Goal: Task Accomplishment & Management: Manage account settings

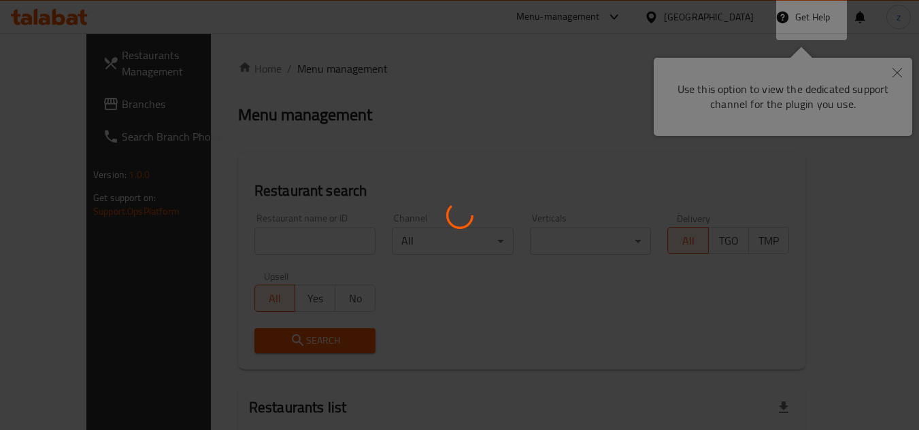
click at [898, 70] on div at bounding box center [459, 215] width 919 height 430
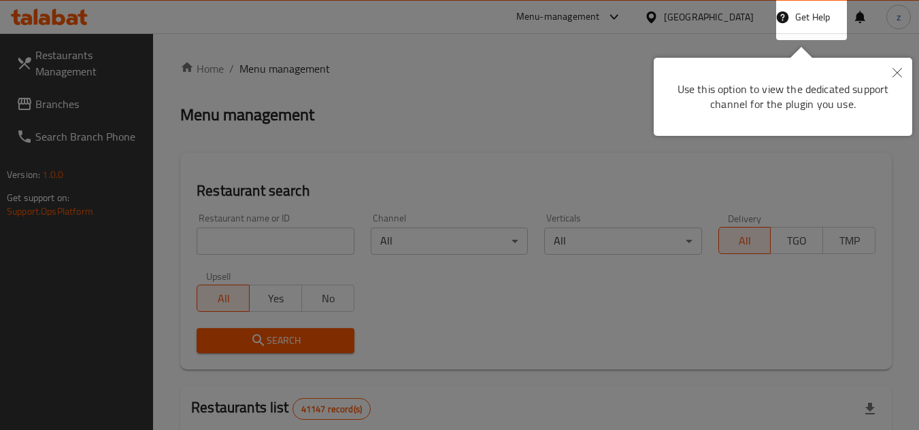
click at [898, 70] on icon "Close" at bounding box center [897, 73] width 10 height 10
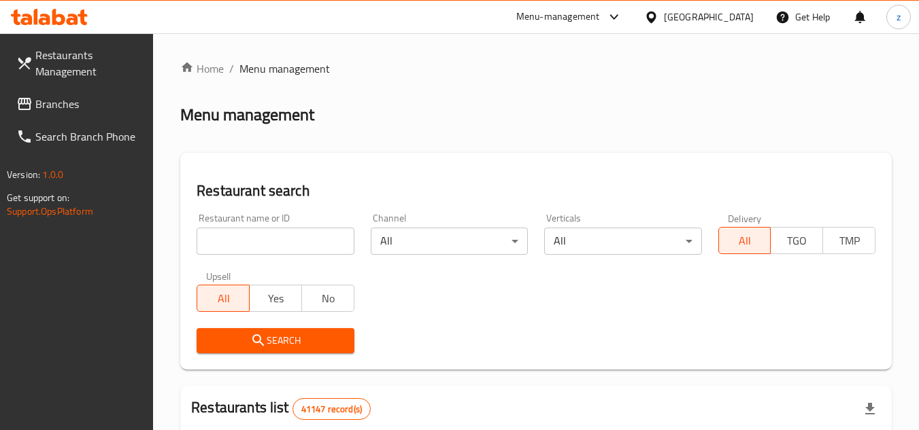
click at [699, 11] on div "[GEOGRAPHIC_DATA]" at bounding box center [709, 17] width 90 height 15
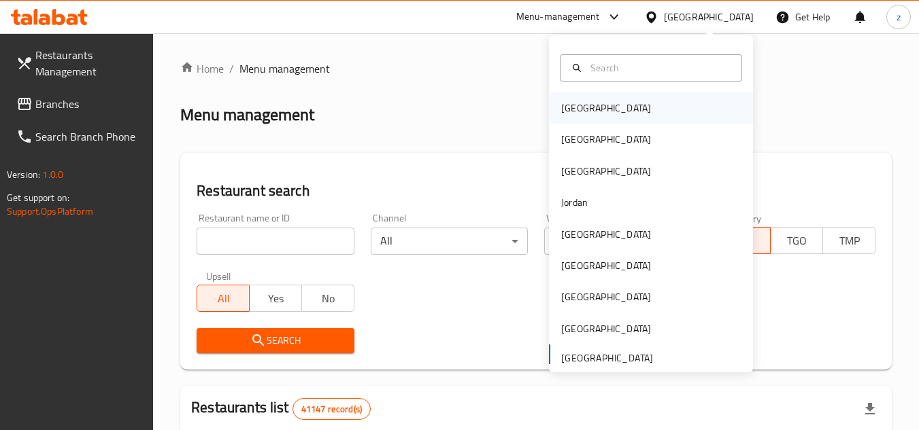
click at [644, 109] on div "[GEOGRAPHIC_DATA]" at bounding box center [651, 107] width 204 height 31
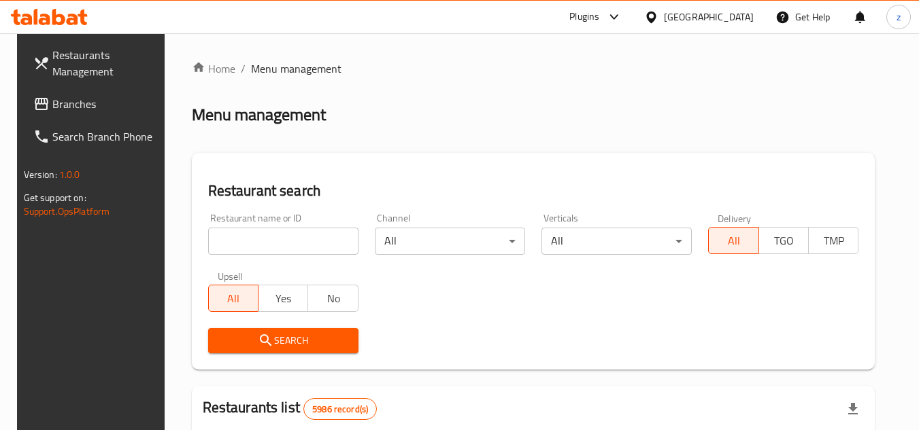
click at [727, 14] on div "[GEOGRAPHIC_DATA]" at bounding box center [709, 17] width 90 height 15
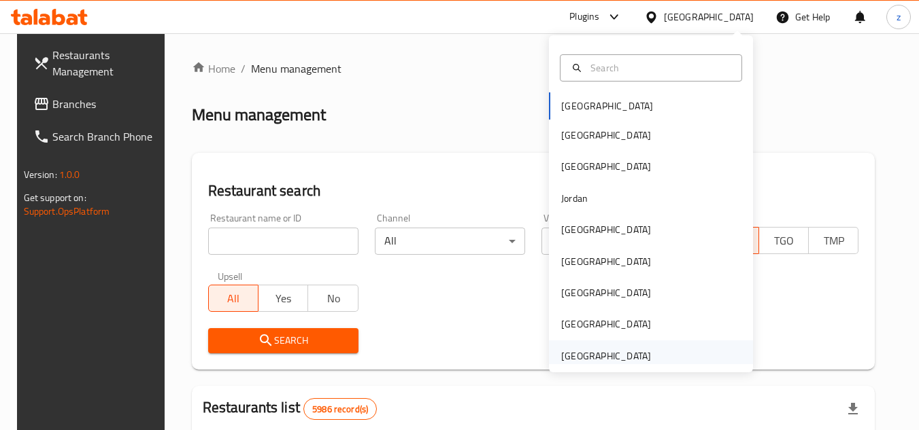
click at [592, 356] on div "[GEOGRAPHIC_DATA]" at bounding box center [606, 356] width 90 height 15
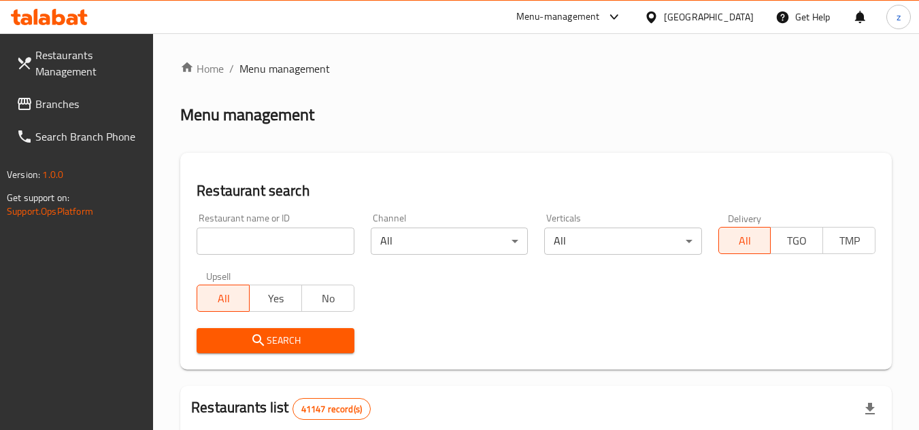
click at [68, 102] on span "Branches" at bounding box center [88, 104] width 107 height 16
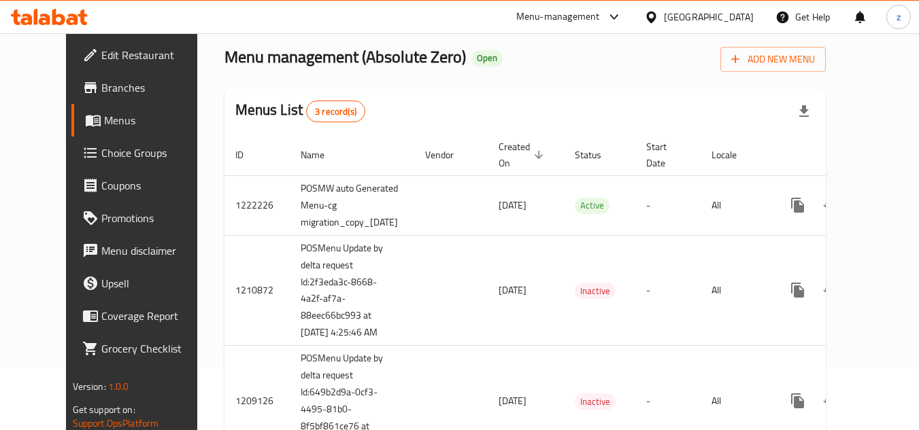
scroll to position [69, 0]
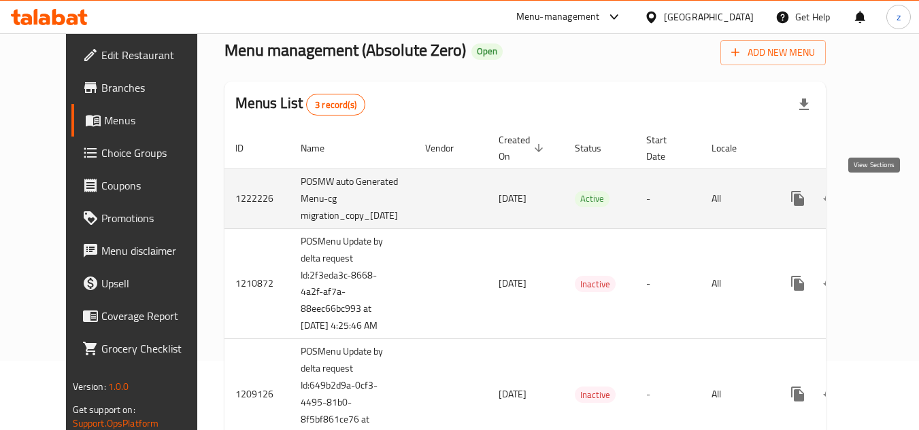
click at [887, 203] on icon "enhanced table" at bounding box center [895, 198] width 16 height 16
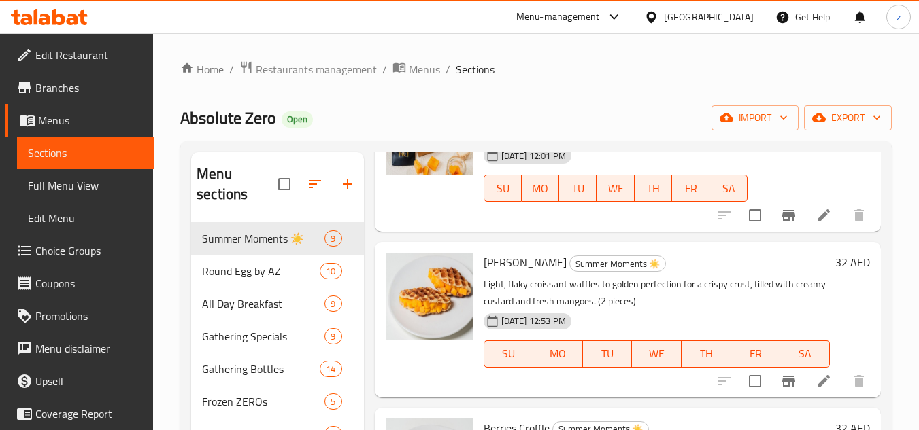
click at [93, 256] on span "Choice Groups" at bounding box center [88, 251] width 107 height 16
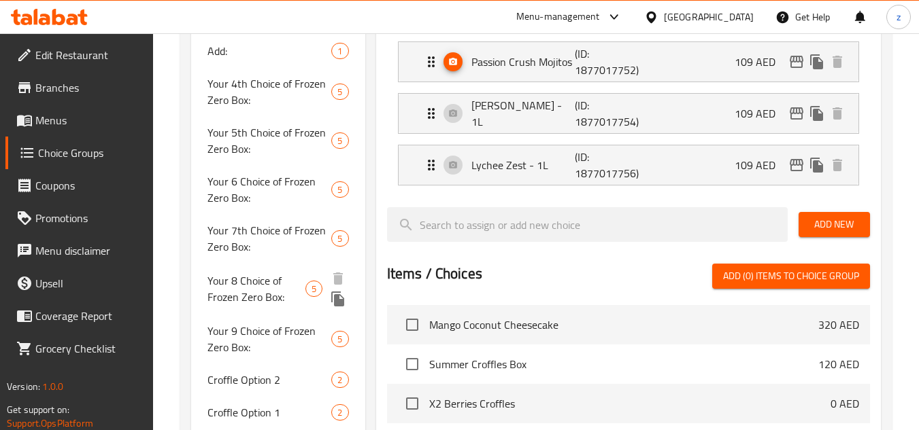
scroll to position [816, 0]
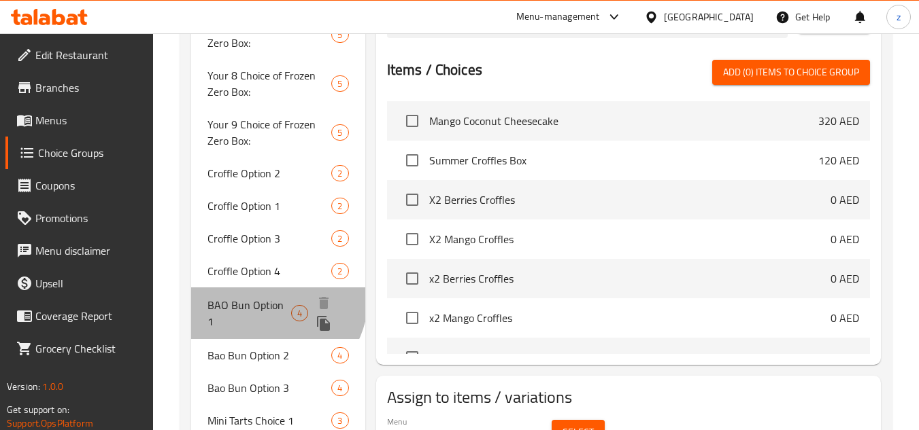
click at [270, 299] on span "BAO Bun Option 1" at bounding box center [249, 313] width 84 height 33
type input "BAO Bun Option 1"
type input "خيار باو بن 1"
type input "0"
type input "1"
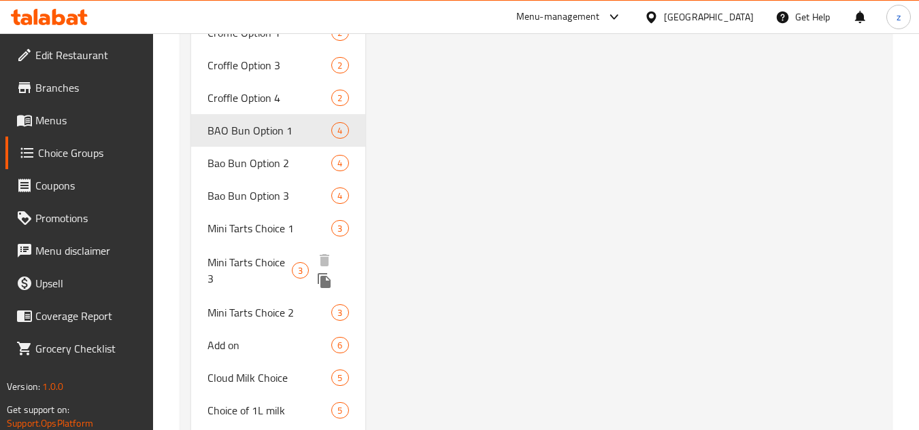
scroll to position [1020, 0]
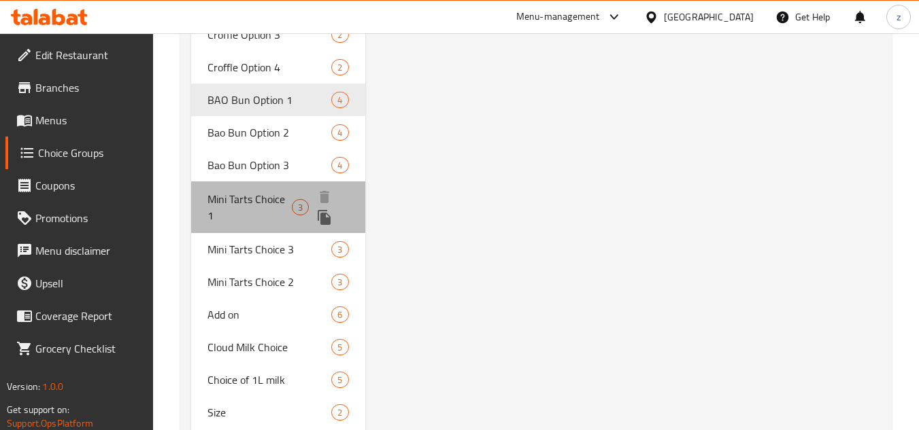
click at [270, 196] on span "Mini Tarts Choice 1" at bounding box center [249, 207] width 84 height 33
type input "Mini Tarts Choice 1"
type input "ميني تارت اختيار 1"
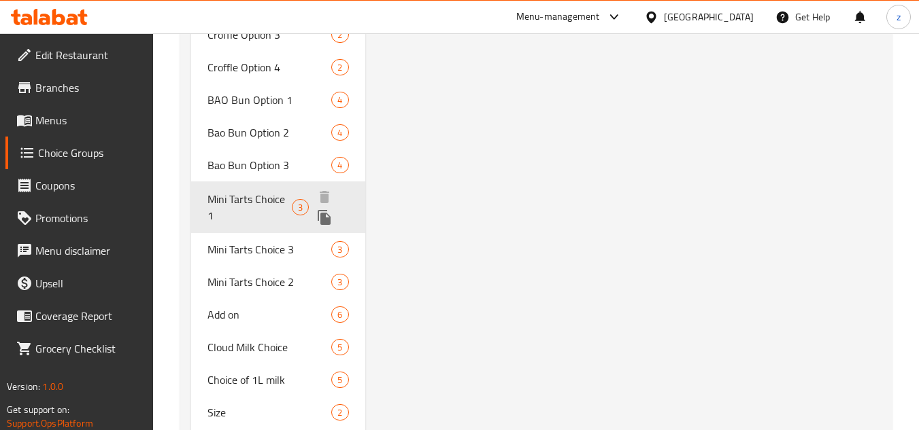
click at [245, 201] on span "Mini Tarts Choice 1" at bounding box center [249, 207] width 84 height 33
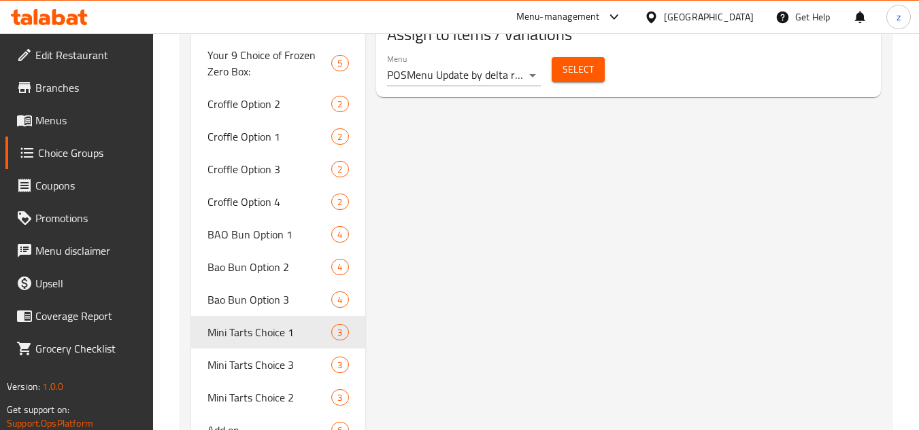
scroll to position [995, 0]
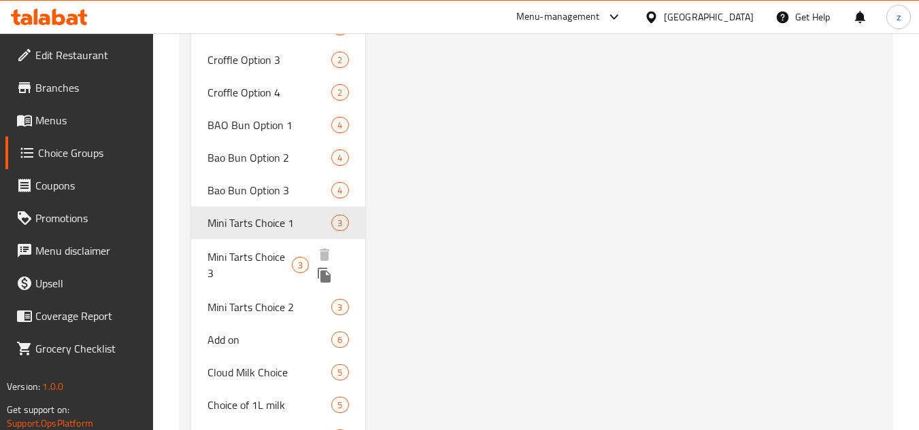
click at [265, 257] on span "Mini Tarts Choice 3" at bounding box center [249, 265] width 84 height 33
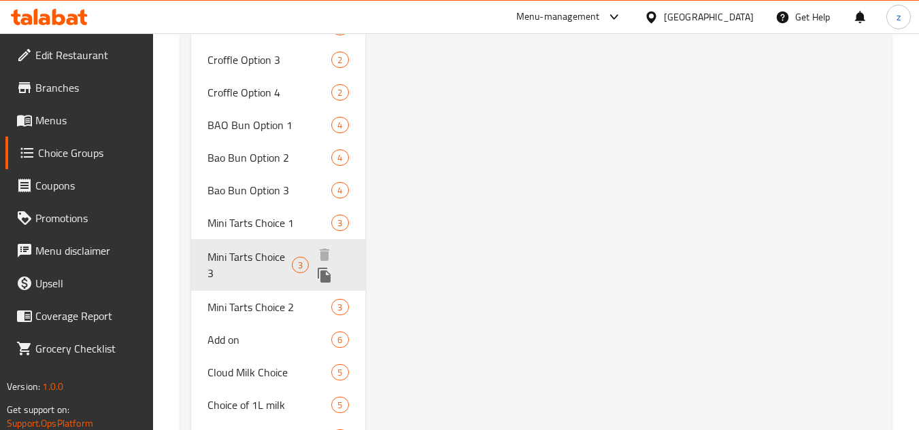
type input "Mini Tarts Choice 3"
type input "ميني تارت اختيار 3"
type input "1"
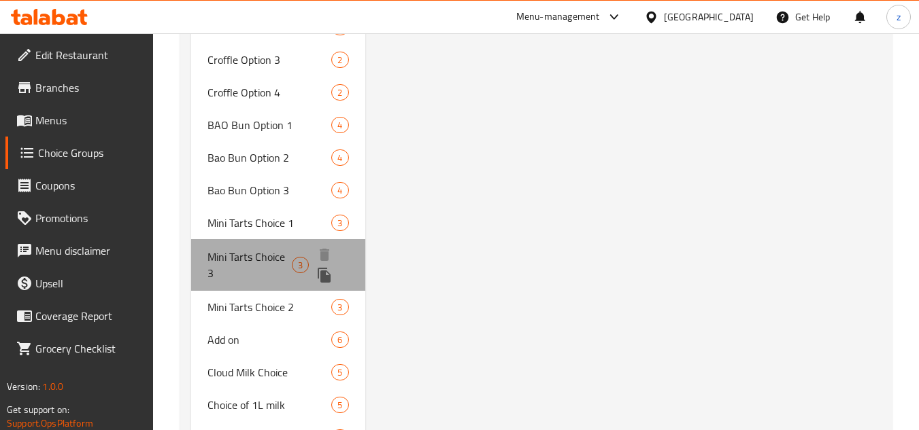
click at [265, 257] on span "Mini Tarts Choice 3" at bounding box center [249, 265] width 84 height 33
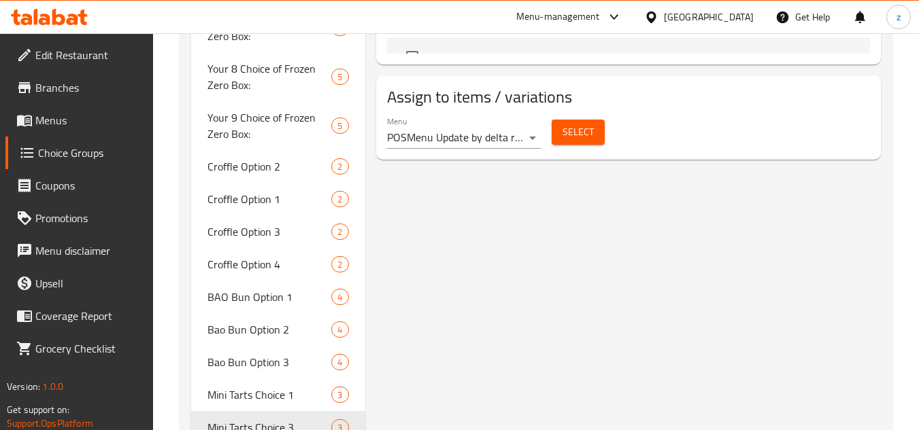
scroll to position [948, 0]
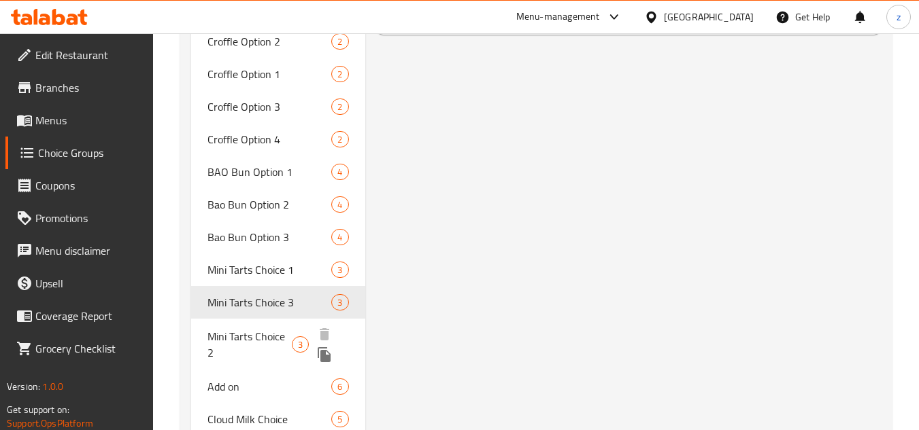
drag, startPoint x: 252, startPoint y: 344, endPoint x: 684, endPoint y: 1, distance: 551.2
click at [252, 344] on span "Mini Tarts Choice 2" at bounding box center [249, 344] width 84 height 33
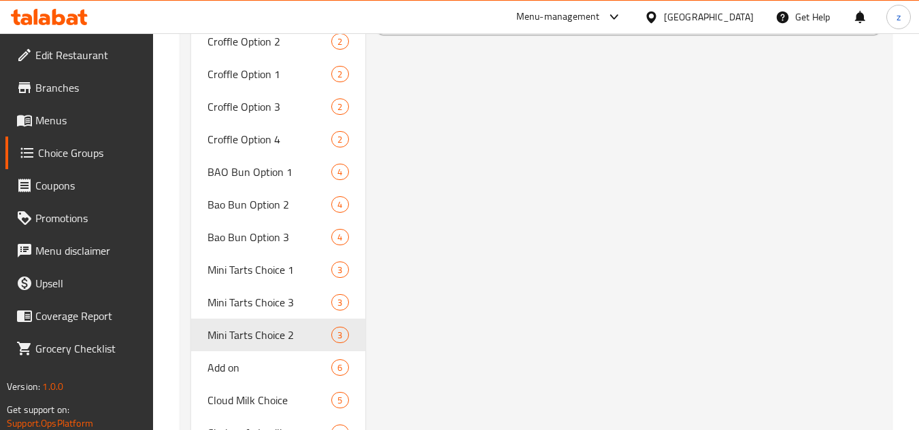
type input "Mini Tarts Choice 2"
type input "ميني تارت الاختيار 2"
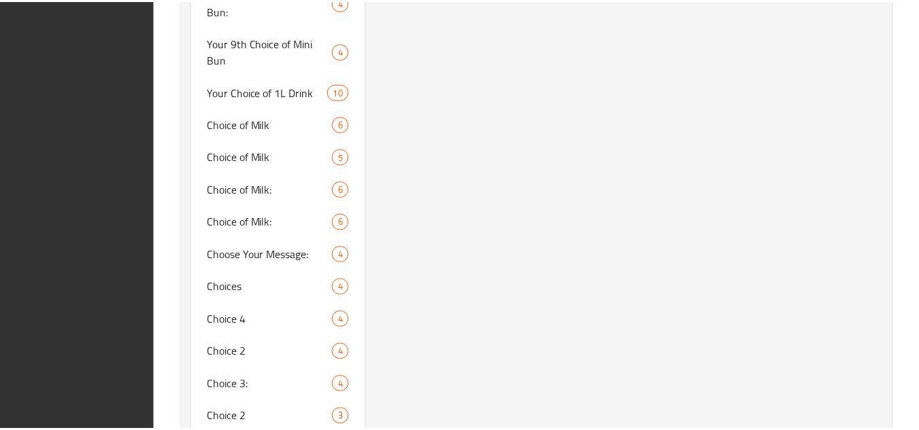
scroll to position [4959, 0]
